Goal: Information Seeking & Learning: Learn about a topic

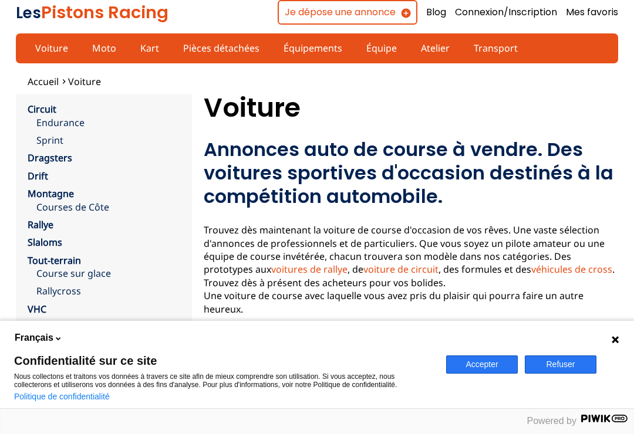
click at [500, 364] on button "Accepter" at bounding box center [482, 365] width 72 height 18
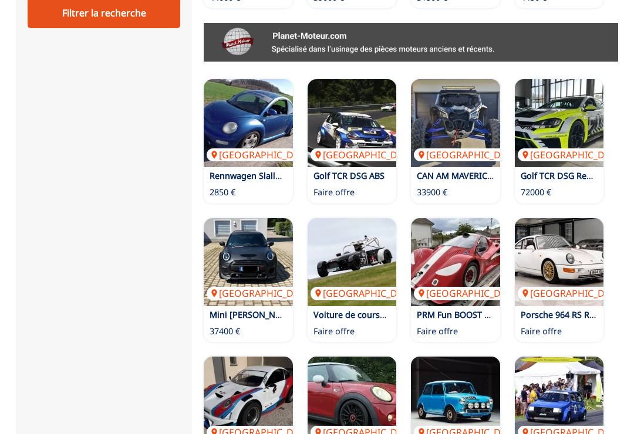
scroll to position [682, 0]
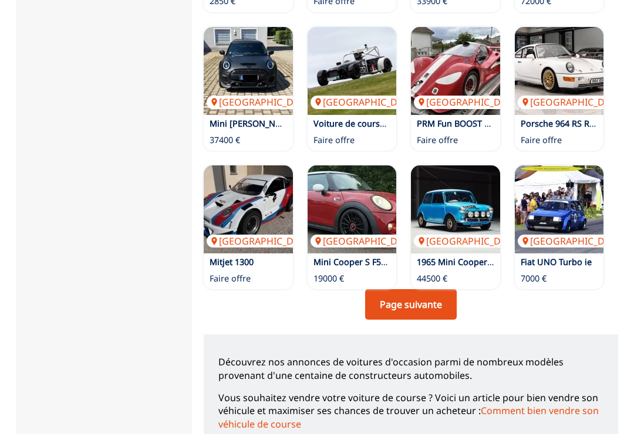
click at [422, 295] on link "Page suivante" at bounding box center [411, 304] width 92 height 31
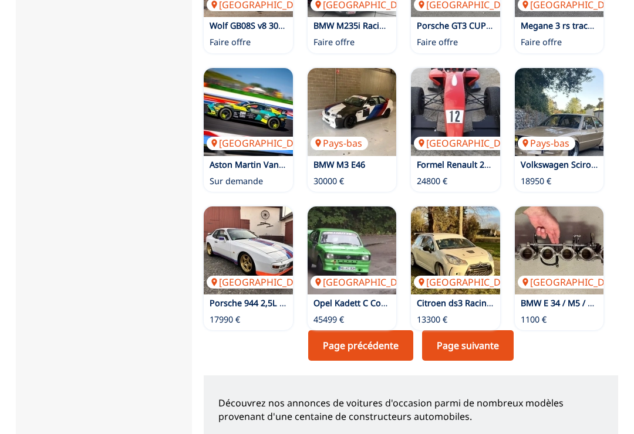
scroll to position [820, 0]
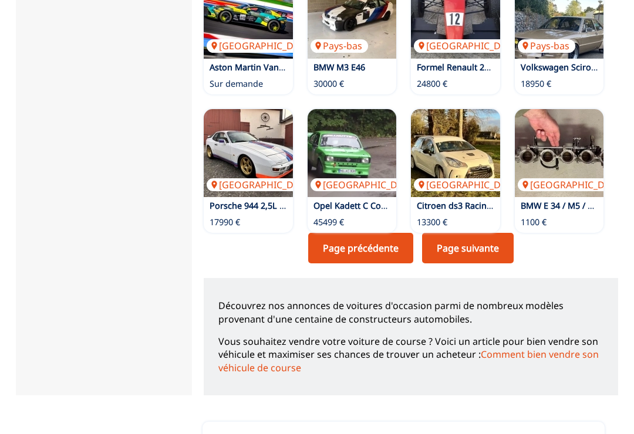
click at [508, 233] on link "Page suivante" at bounding box center [468, 248] width 92 height 31
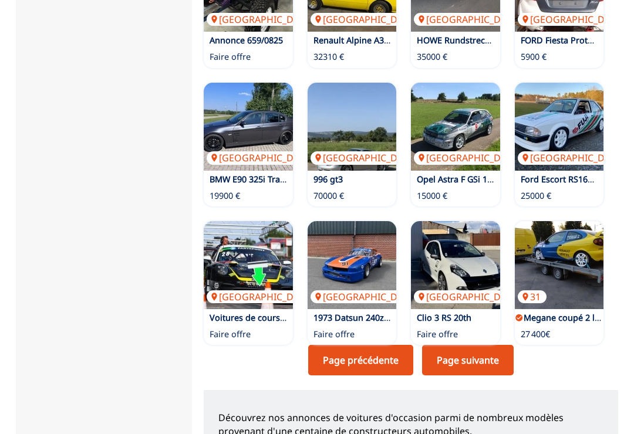
scroll to position [817, 0]
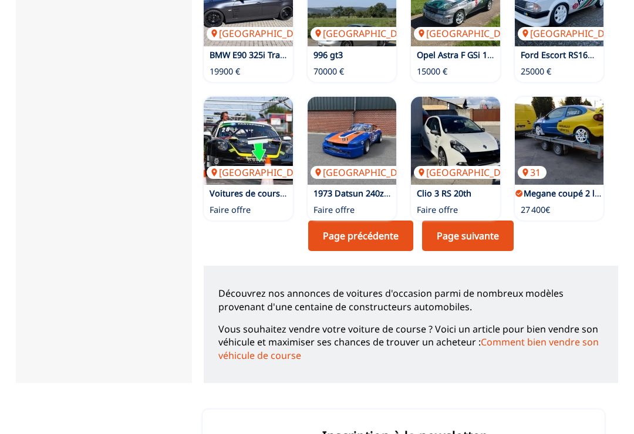
click at [478, 225] on link "Page suivante" at bounding box center [468, 236] width 92 height 31
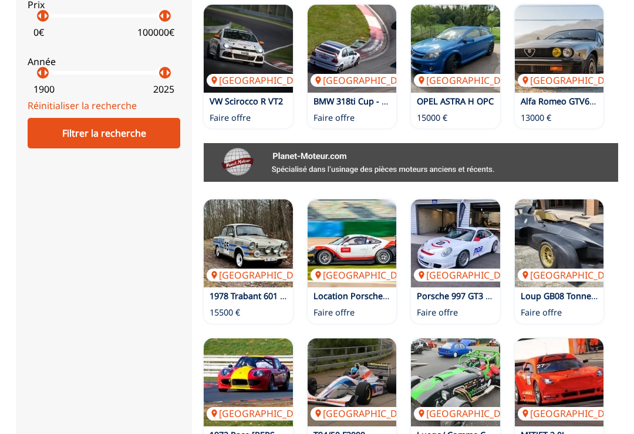
scroll to position [550, 0]
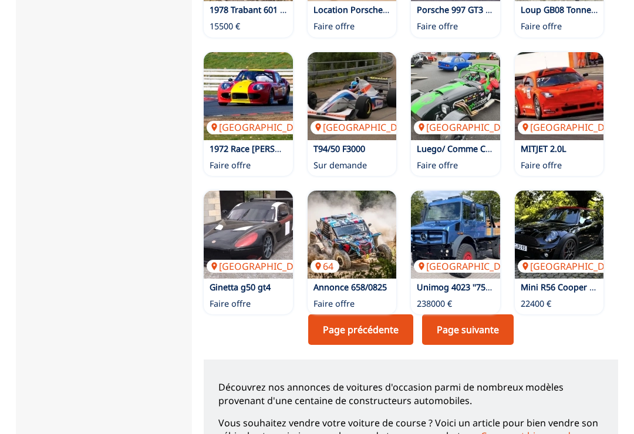
click at [494, 322] on link "Page suivante" at bounding box center [468, 330] width 92 height 31
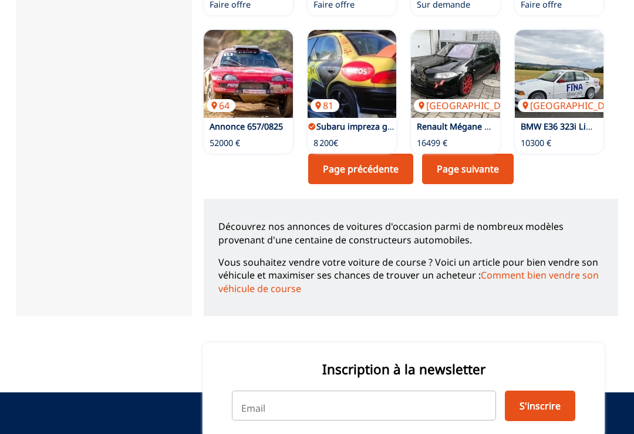
scroll to position [999, 0]
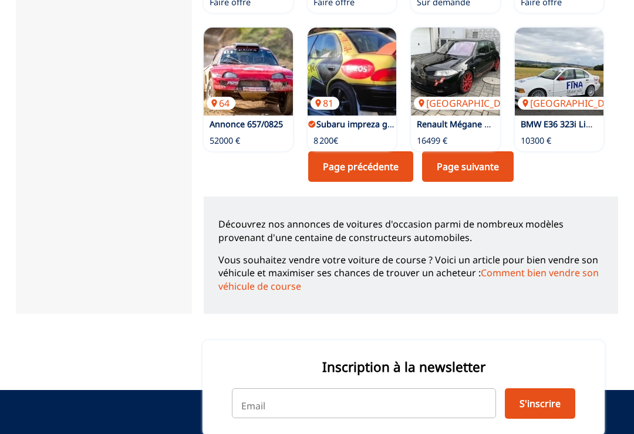
click at [466, 164] on link "Page suivante" at bounding box center [468, 167] width 92 height 31
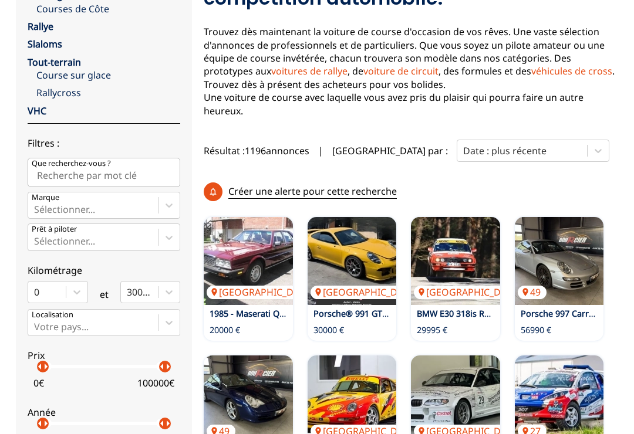
scroll to position [198, 0]
click at [365, 260] on img at bounding box center [352, 261] width 89 height 88
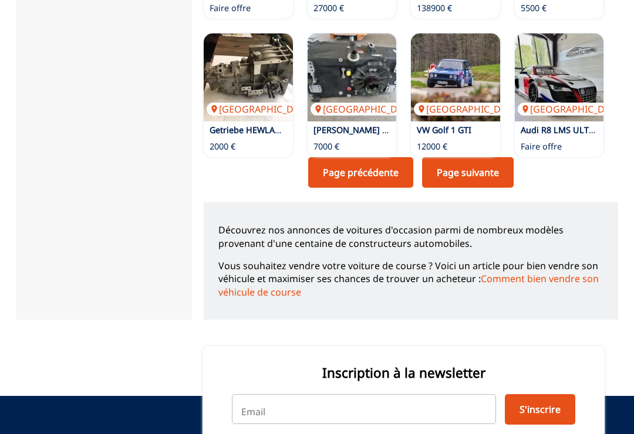
scroll to position [1002, 0]
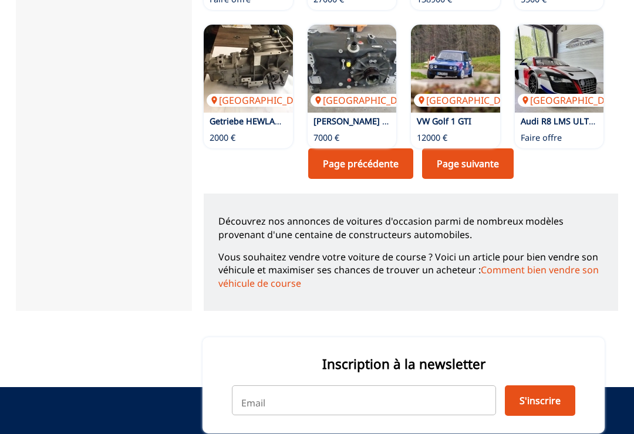
click at [496, 153] on link "Page suivante" at bounding box center [468, 164] width 92 height 31
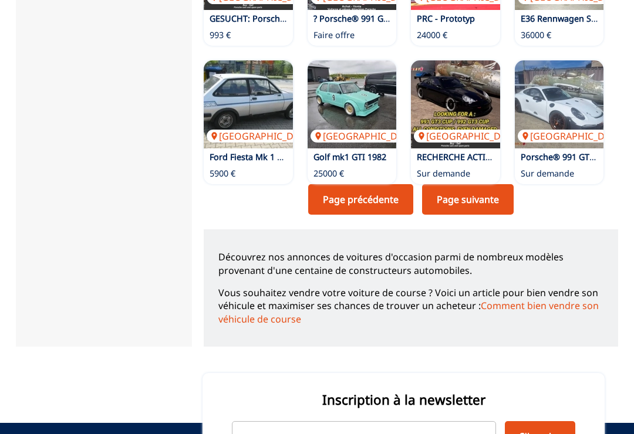
scroll to position [982, 0]
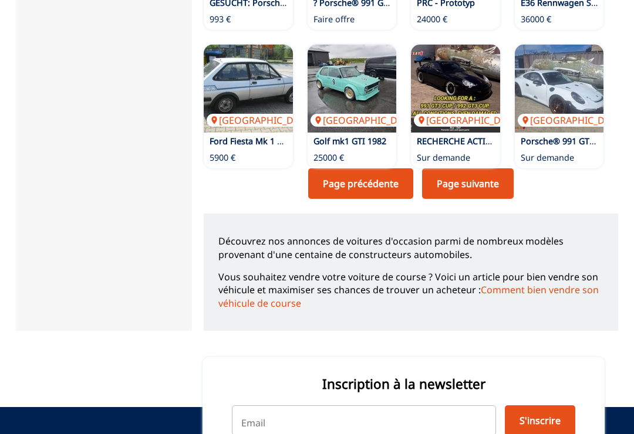
click at [495, 170] on link "Page suivante" at bounding box center [468, 183] width 92 height 31
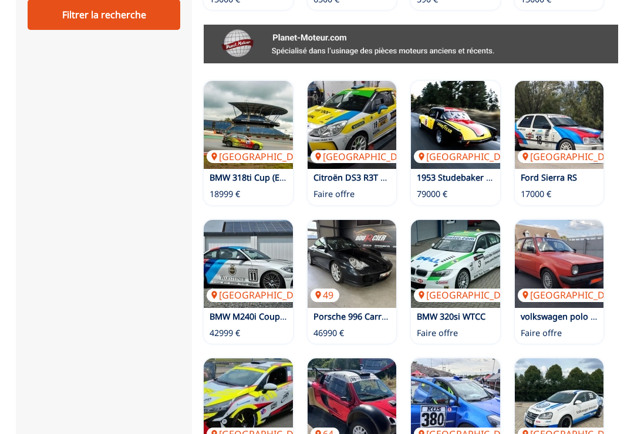
scroll to position [668, 0]
click at [572, 127] on img at bounding box center [559, 125] width 89 height 88
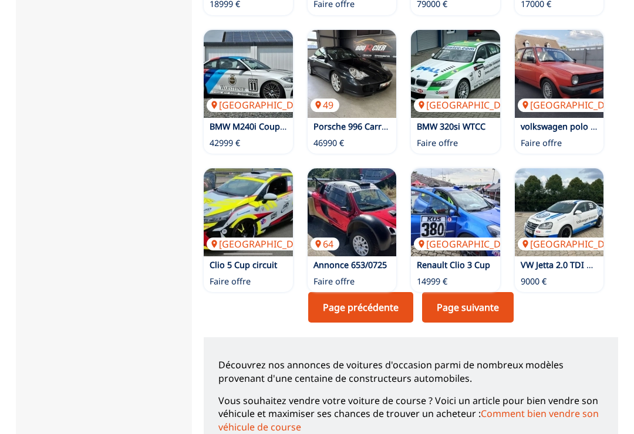
scroll to position [874, 0]
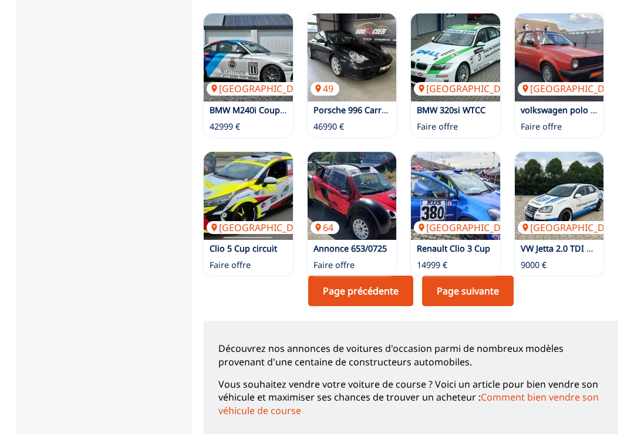
click at [493, 281] on link "Page suivante" at bounding box center [468, 292] width 92 height 31
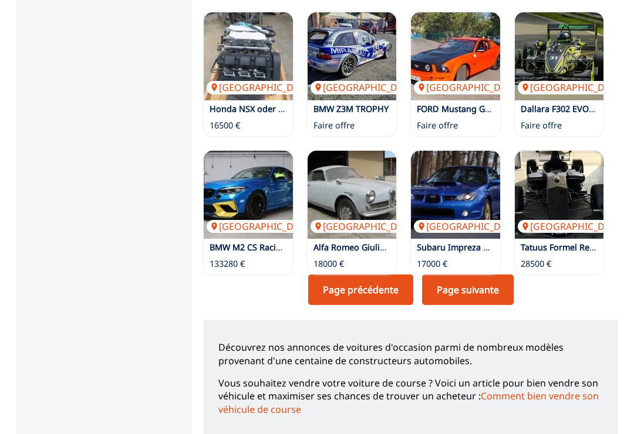
scroll to position [878, 0]
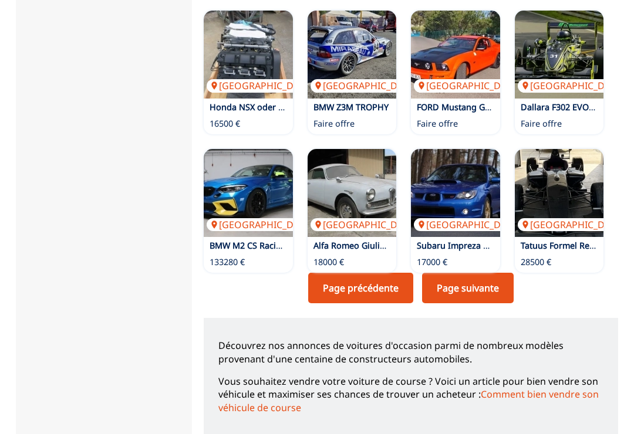
click at [494, 279] on link "Page suivante" at bounding box center [468, 288] width 92 height 31
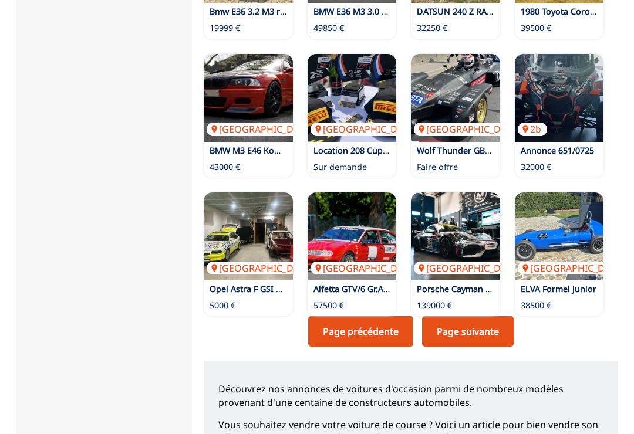
scroll to position [835, 0]
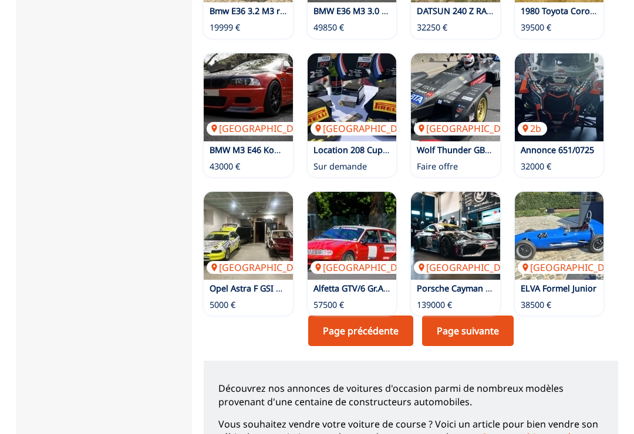
click at [487, 325] on link "Page suivante" at bounding box center [468, 331] width 92 height 31
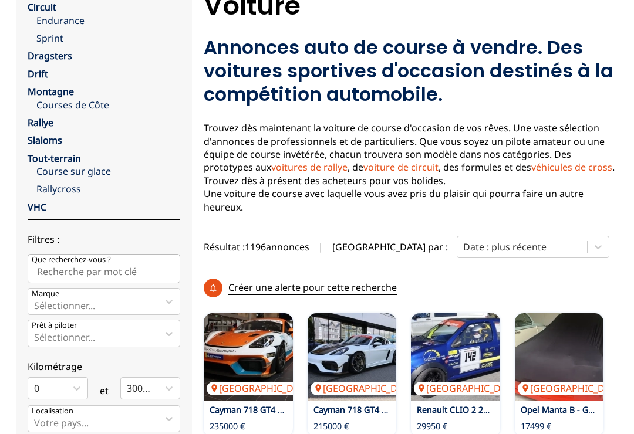
scroll to position [0, 0]
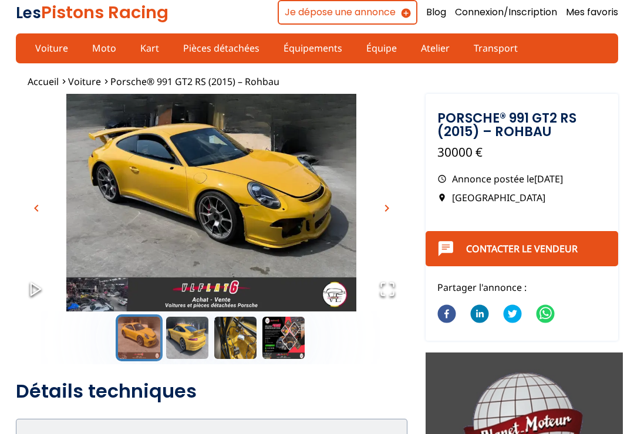
click at [387, 210] on span "chevron_right" at bounding box center [387, 208] width 14 height 14
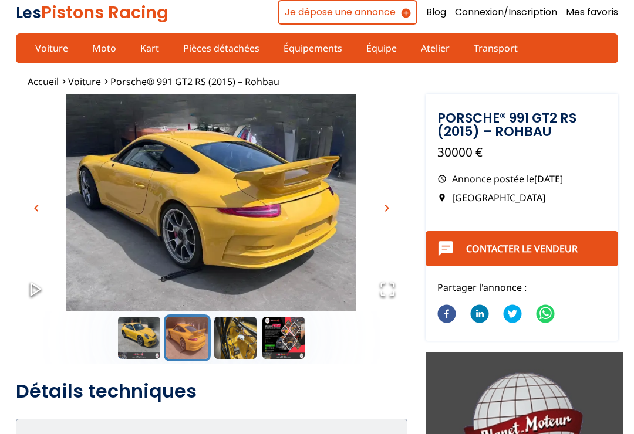
click at [391, 205] on span "chevron_right" at bounding box center [387, 208] width 14 height 14
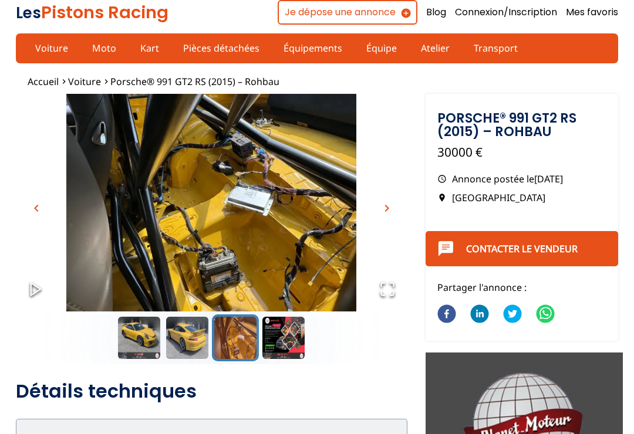
click at [392, 208] on span "chevron_right" at bounding box center [387, 208] width 14 height 14
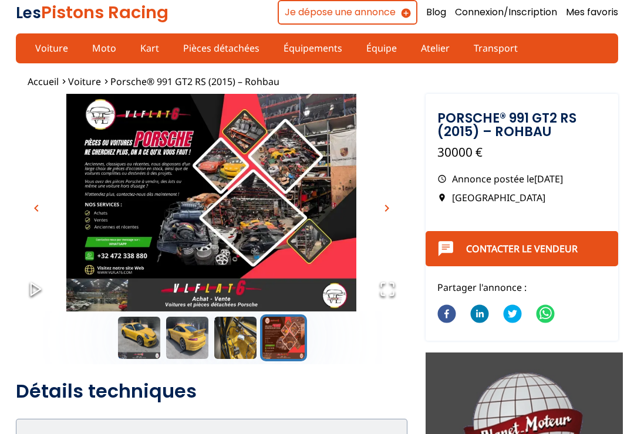
click at [390, 207] on span "chevron_right" at bounding box center [387, 208] width 14 height 14
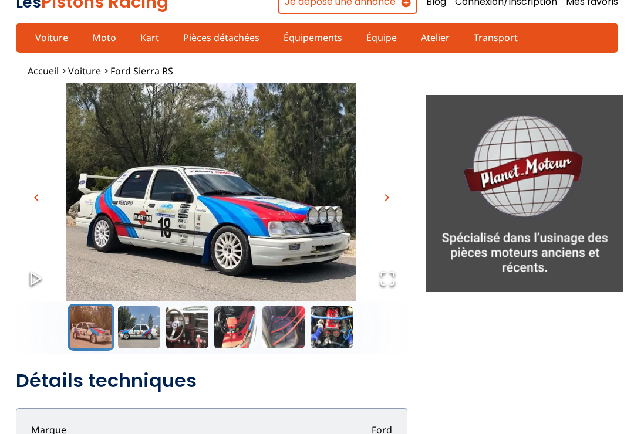
scroll to position [7, 0]
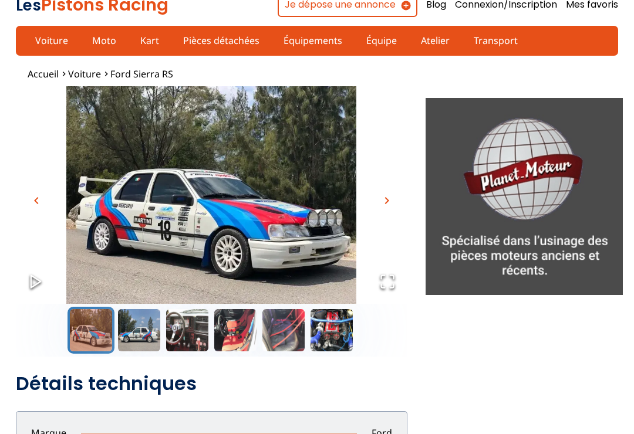
click at [392, 202] on span "chevron_right" at bounding box center [387, 201] width 14 height 14
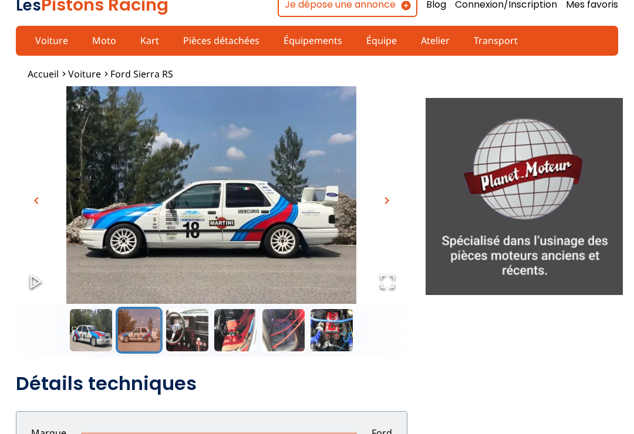
click at [395, 197] on button "chevron_right" at bounding box center [387, 201] width 18 height 18
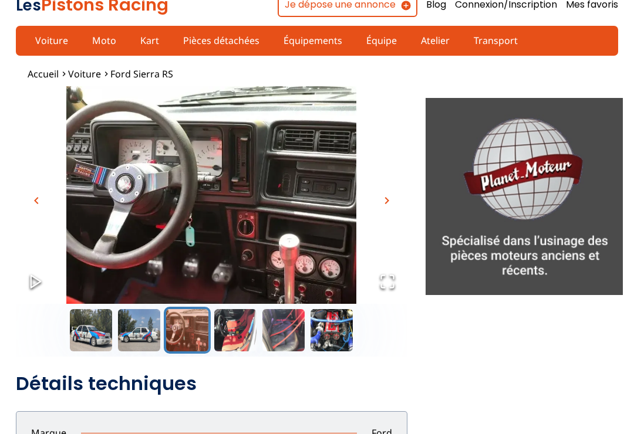
click at [393, 205] on button "chevron_right" at bounding box center [387, 201] width 18 height 18
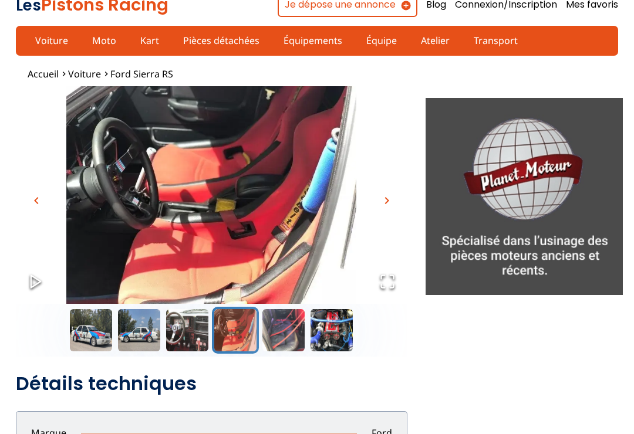
click at [392, 202] on span "chevron_right" at bounding box center [387, 201] width 14 height 14
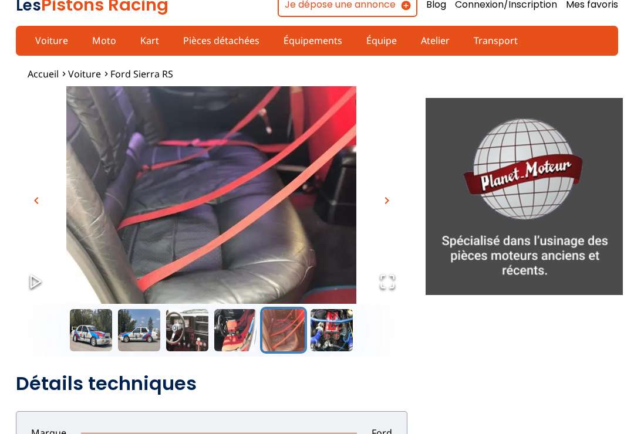
click at [394, 205] on button "chevron_right" at bounding box center [387, 201] width 18 height 18
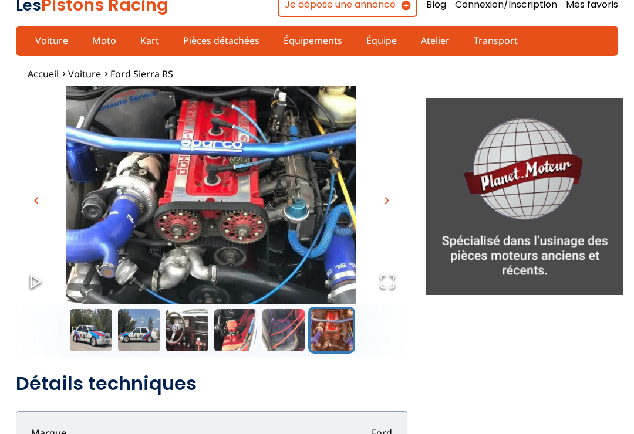
click at [383, 207] on span "chevron_right" at bounding box center [387, 201] width 14 height 14
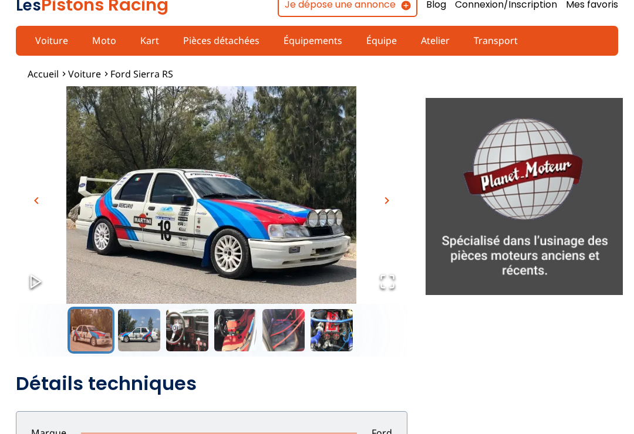
scroll to position [0, 0]
